Goal: Task Accomplishment & Management: Complete application form

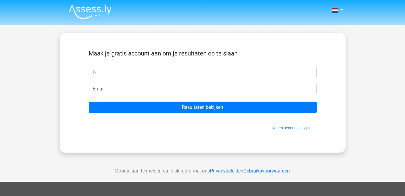
type input "Dione"
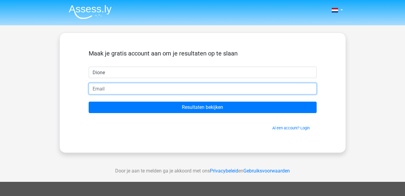
type input "[EMAIL_ADDRESS][DOMAIN_NAME]"
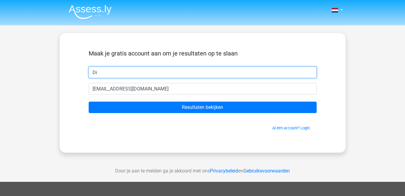
type input "D"
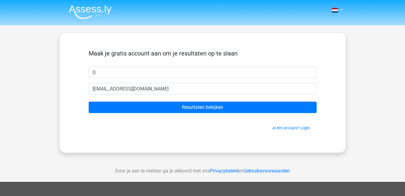
click at [229, 53] on h5 "Maak je gratis account aan om je resultaten op te slaan" at bounding box center [203, 53] width 228 height 7
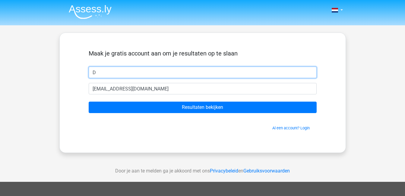
click at [200, 74] on input "D" at bounding box center [203, 72] width 228 height 11
type input "Dione"
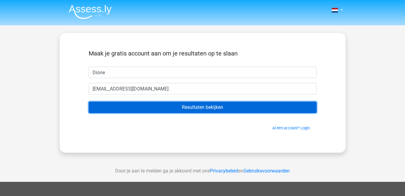
click at [140, 110] on input "Resultaten bekijken" at bounding box center [203, 107] width 228 height 11
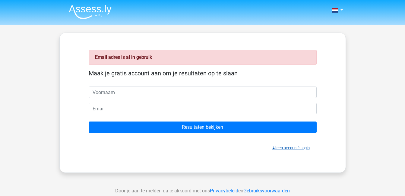
click at [303, 149] on link "Al een account? Login" at bounding box center [290, 147] width 37 height 5
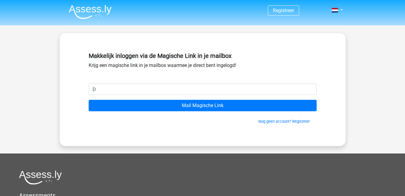
type input "dam.mart74@gmail.com"
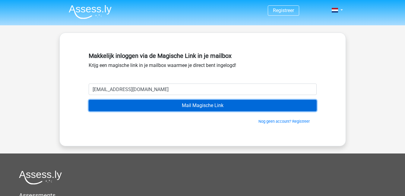
click at [167, 106] on input "Mail Magische Link" at bounding box center [203, 105] width 228 height 11
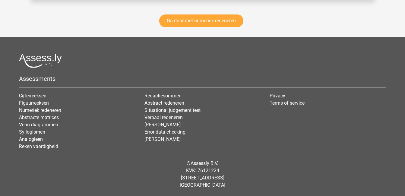
scroll to position [878, 0]
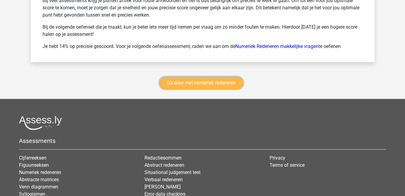
click at [230, 80] on link "Ga door met numeriek redeneren" at bounding box center [201, 83] width 84 height 13
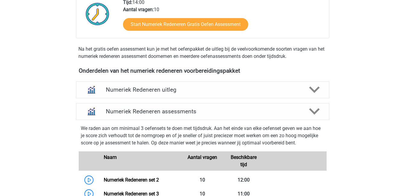
scroll to position [175, 0]
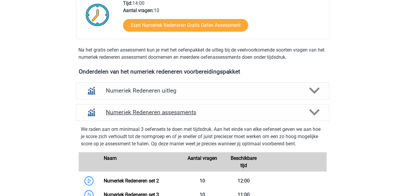
click at [287, 116] on div "Numeriek Redeneren assessments" at bounding box center [202, 112] width 253 height 17
click at [313, 114] on polygon at bounding box center [314, 112] width 11 height 7
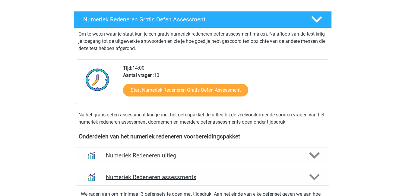
scroll to position [0, 0]
